Goal: Information Seeking & Learning: Learn about a topic

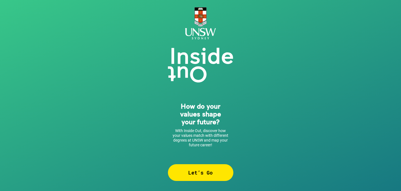
click at [191, 172] on div "Let’s Go" at bounding box center [201, 172] width 66 height 17
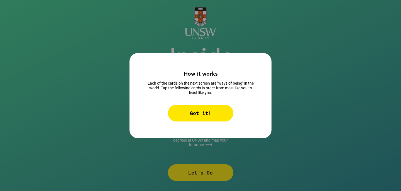
click at [192, 113] on div "Got it!" at bounding box center [201, 113] width 66 height 17
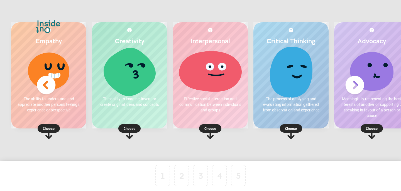
click at [55, 130] on rect at bounding box center [49, 128] width 22 height 8
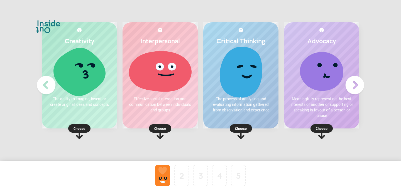
click at [320, 129] on p "Choose" at bounding box center [321, 128] width 75 height 6
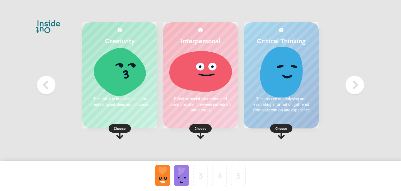
click at [123, 132] on rect at bounding box center [120, 128] width 22 height 8
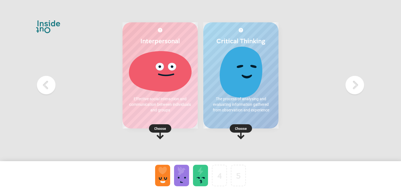
click at [160, 128] on p "Choose" at bounding box center [160, 128] width 75 height 6
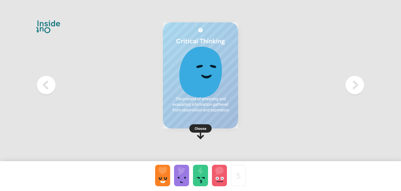
click at [204, 126] on p "Choose" at bounding box center [200, 128] width 75 height 6
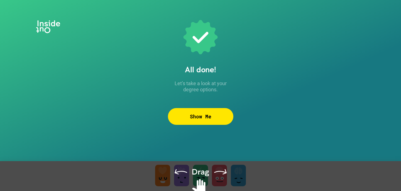
click at [199, 112] on div "Show Me" at bounding box center [201, 116] width 66 height 17
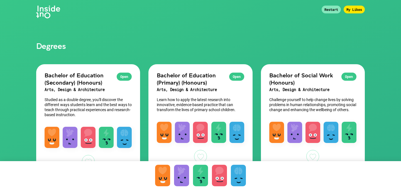
scroll to position [15, 0]
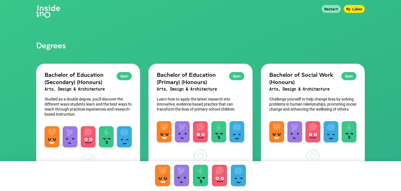
click at [349, 74] on div "Open" at bounding box center [349, 76] width 15 height 8
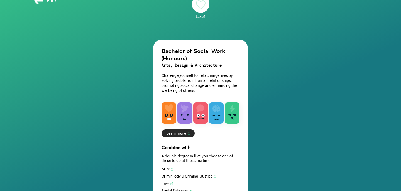
scroll to position [38, 0]
click at [177, 134] on link "Learn more" at bounding box center [178, 133] width 33 height 8
